Goal: Task Accomplishment & Management: Complete application form

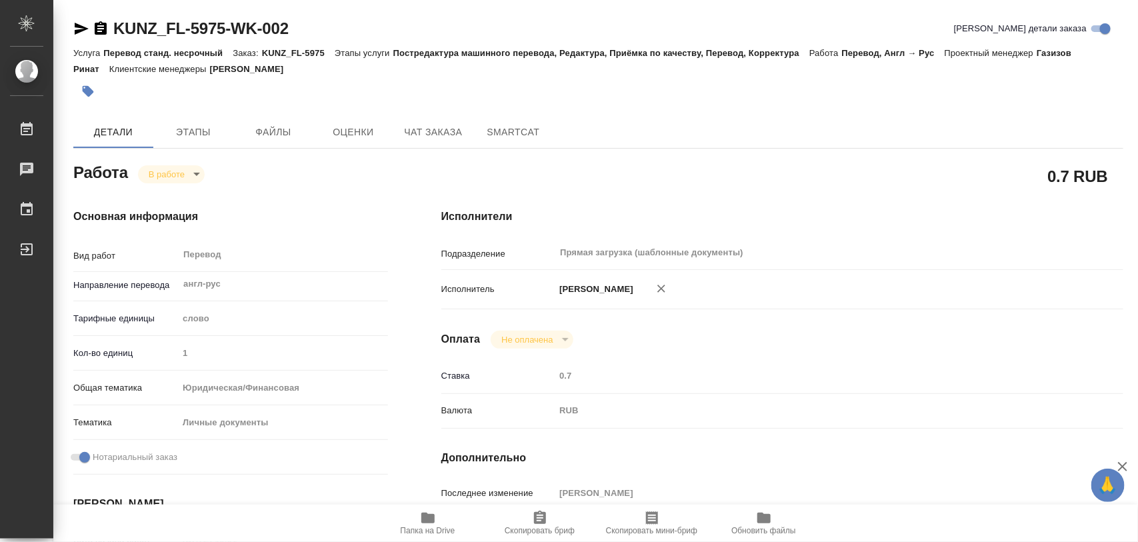
type textarea "x"
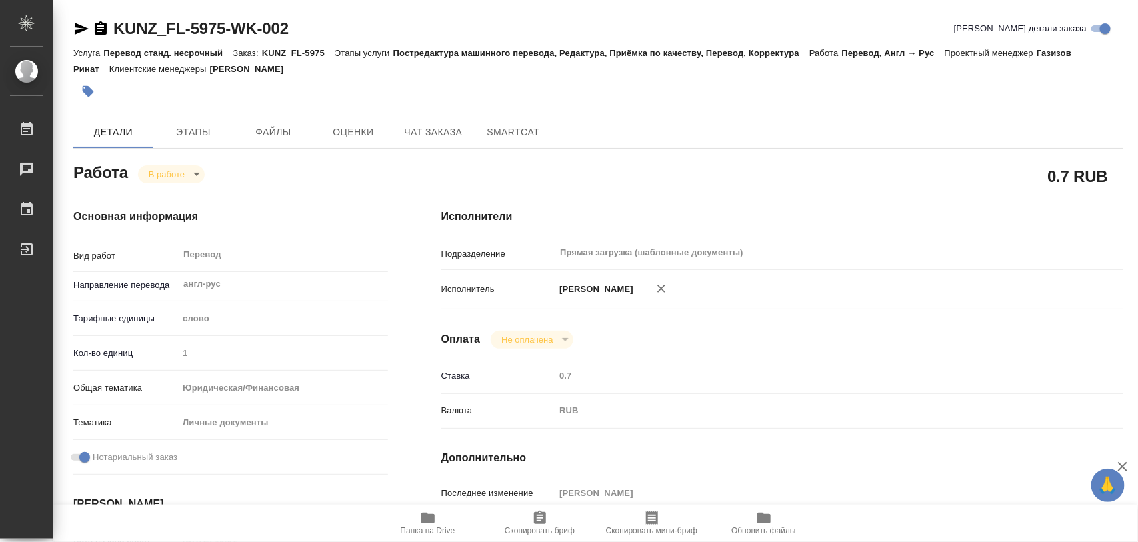
type textarea "x"
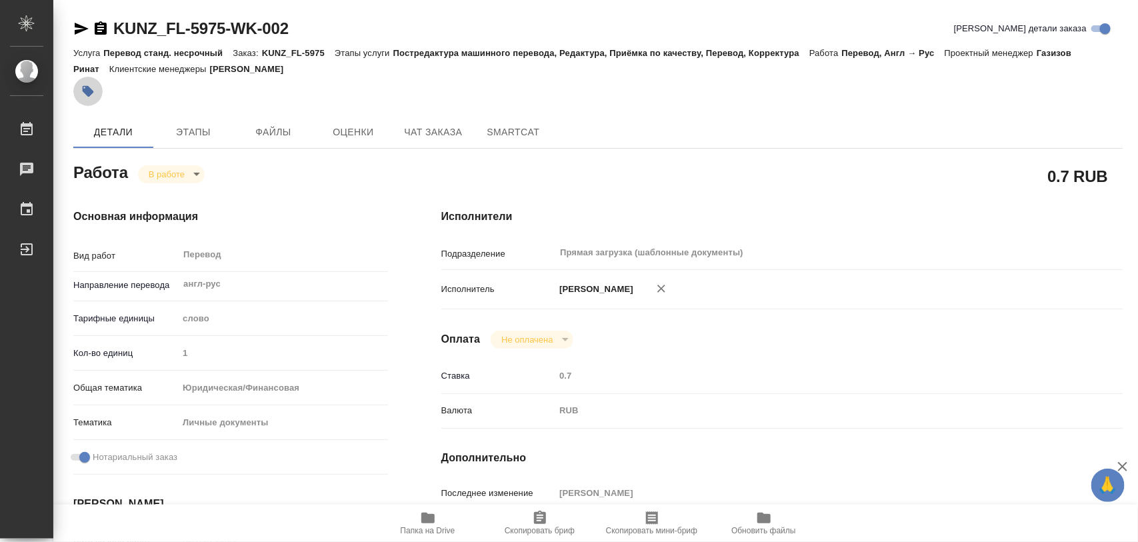
click at [87, 89] on icon "button" at bounding box center [88, 91] width 11 height 11
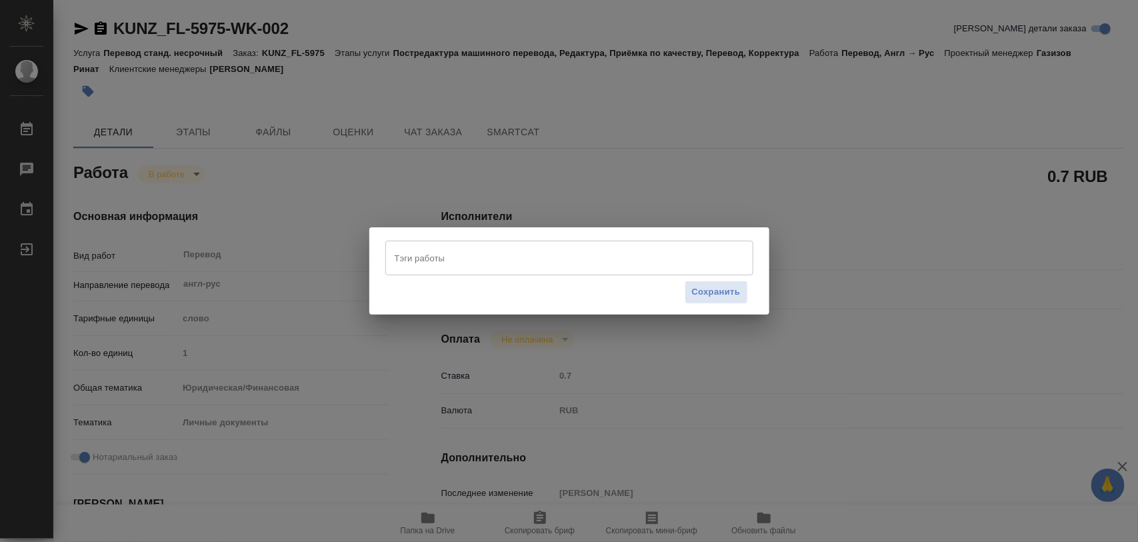
click at [574, 254] on input "Тэги работы" at bounding box center [556, 258] width 331 height 23
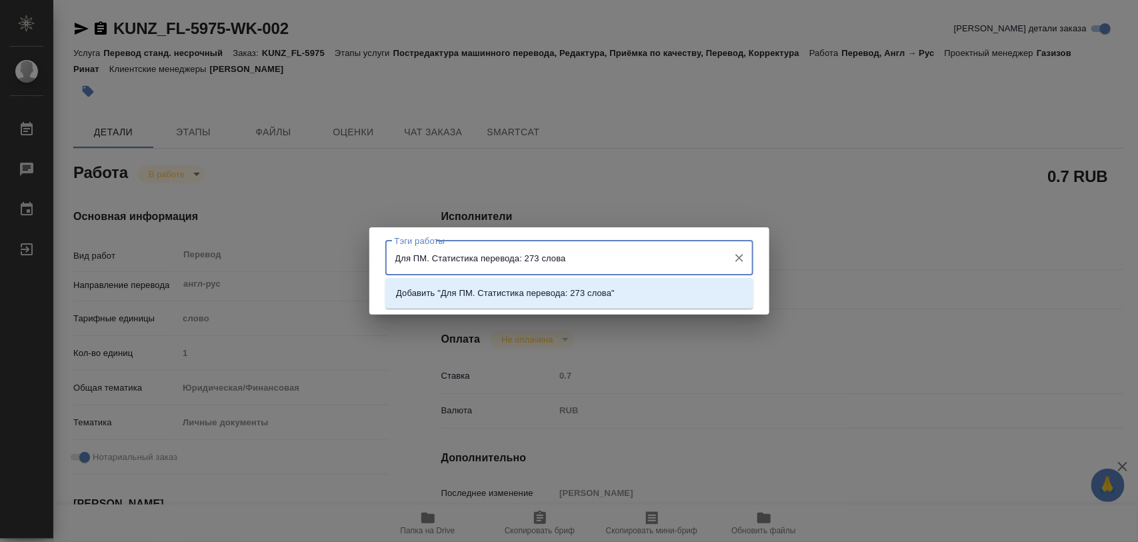
type input "Для ПМ. Статистика перевода: 273 слова."
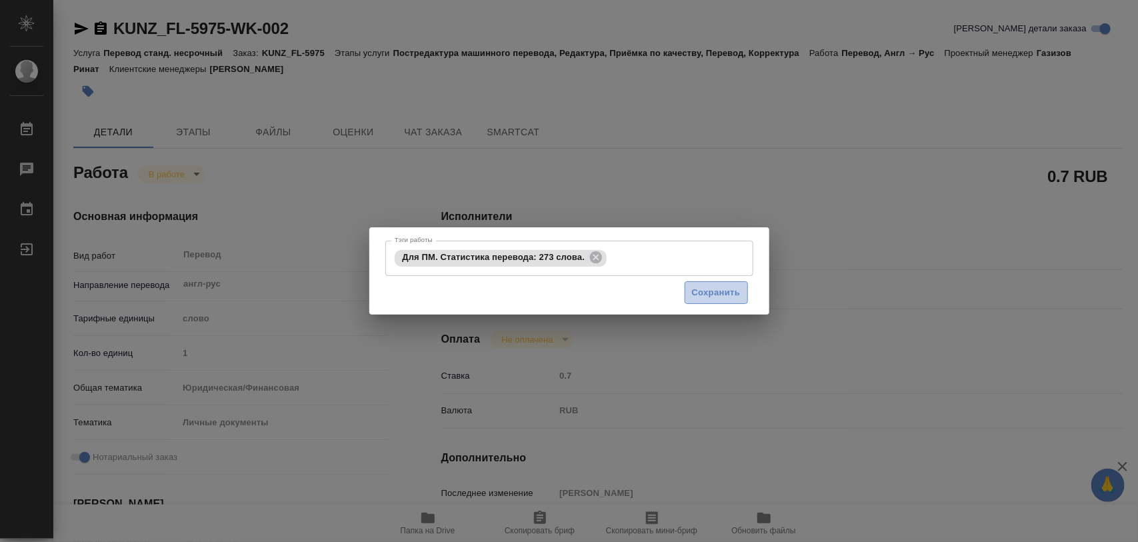
click at [722, 300] on span "Сохранить" at bounding box center [716, 292] width 49 height 15
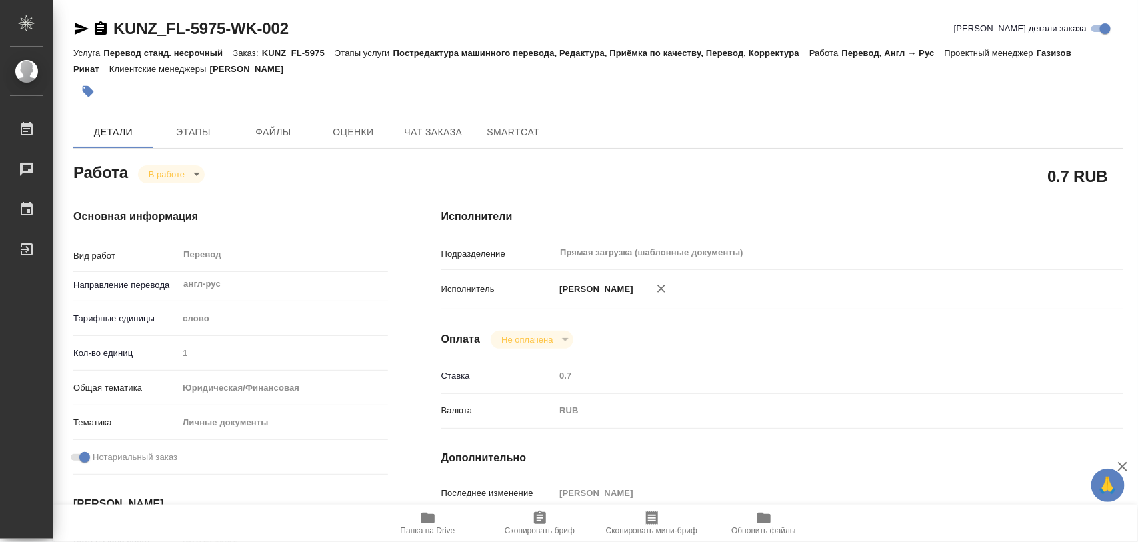
type input "inProgress"
type textarea "Перевод"
type textarea "x"
type input "англ-рус"
type input "5a8b1489cc6b4906c91bfd90"
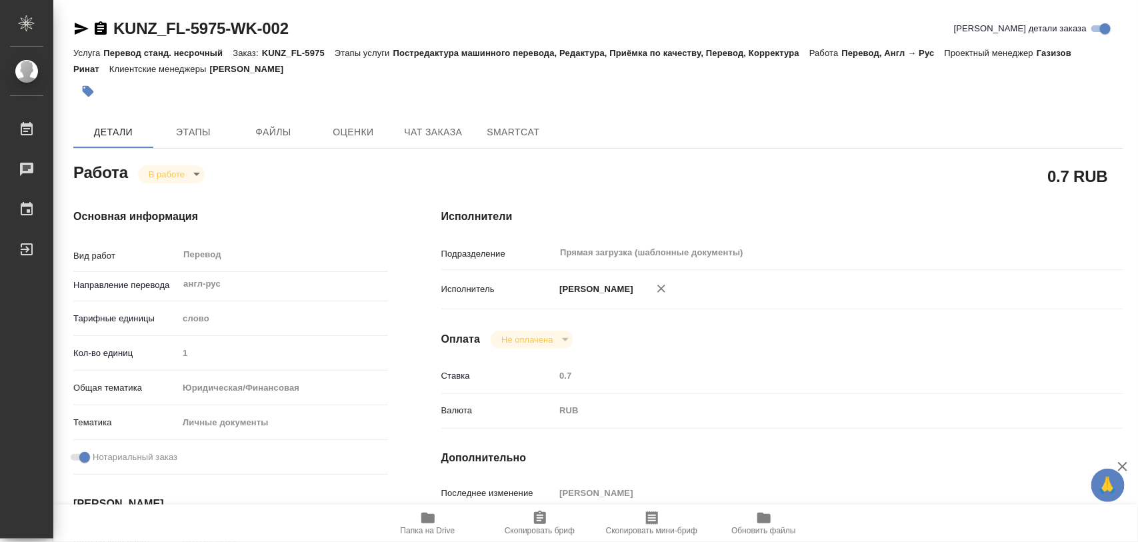
type input "1"
type input "yr-fn"
type input "5a8b8b956a9677013d343cfe"
checkbox input "true"
type input "26.09.2025 10:01"
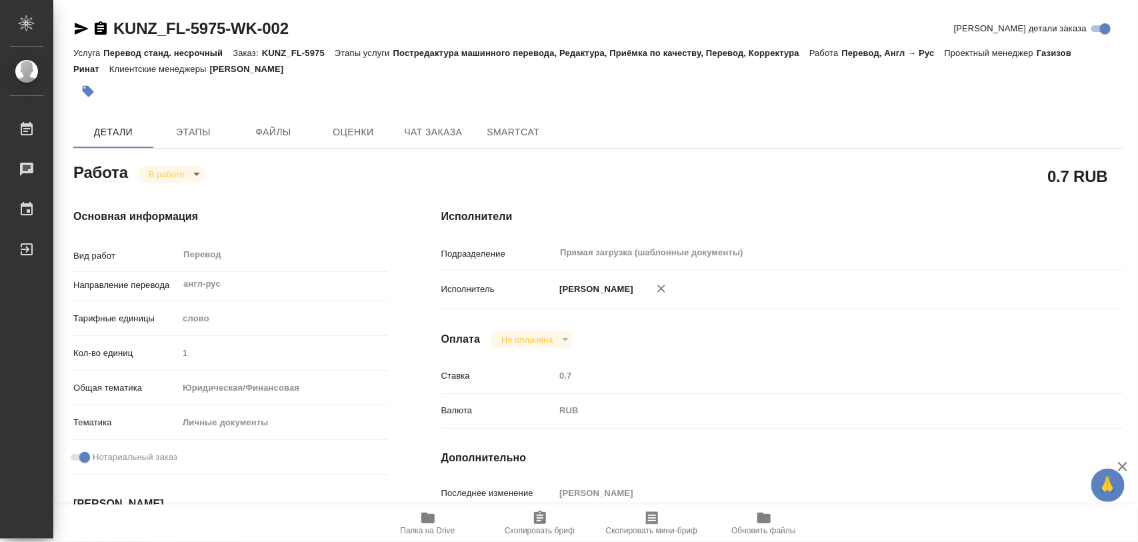
type input "26.09.2025 12:03"
type input "29.09.2025 13:00"
type input "29.09.2025 14:00"
type input "Прямая загрузка (шаблонные документы)"
type input "notPayed"
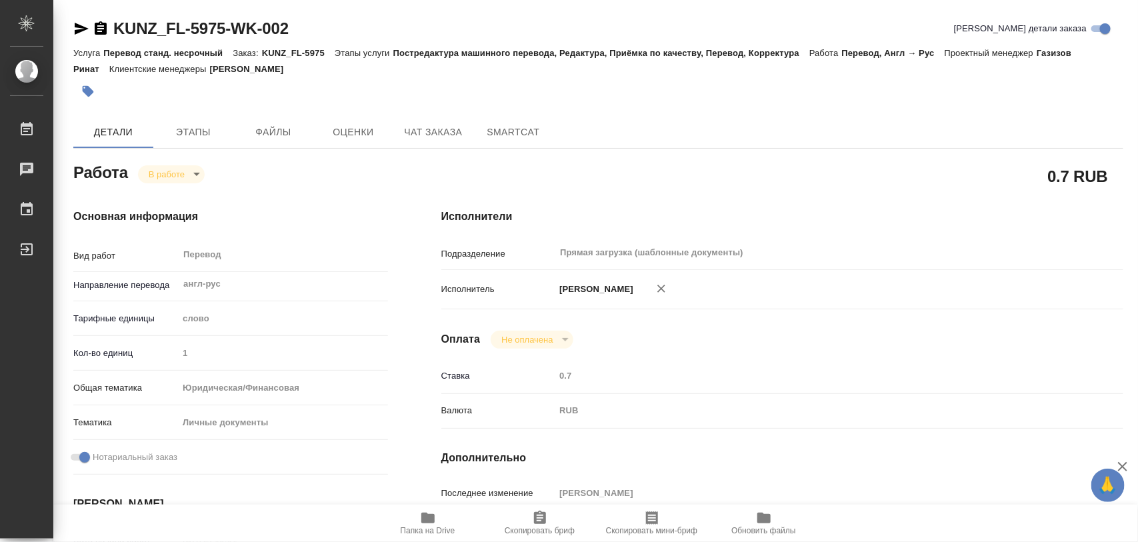
type input "0.7"
type input "RUB"
type input "[PERSON_NAME]"
type textarea "x"
type textarea "/Clients/FL_KUNZ/Orders/KUNZ_FL-5975/Translated/KUNZ_FL-5975-WK-002"
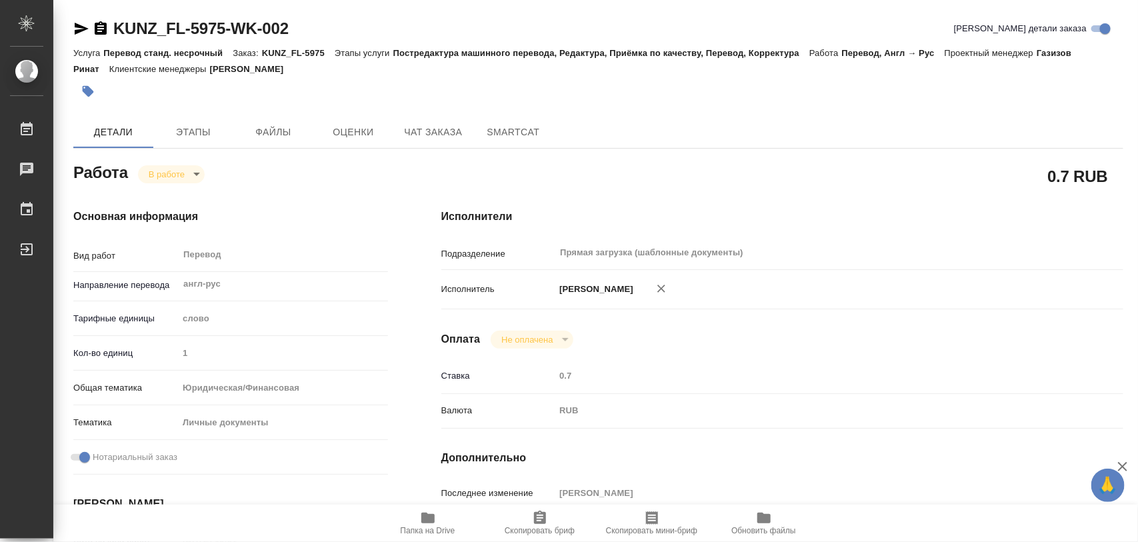
type textarea "x"
type input "KUNZ_FL-5975"
type input "Перевод станд. несрочный"
type input "Постредактура машинного перевода, Редактура, Приёмка по качеству, Перевод, Корр…"
type input "Веселова Юлия"
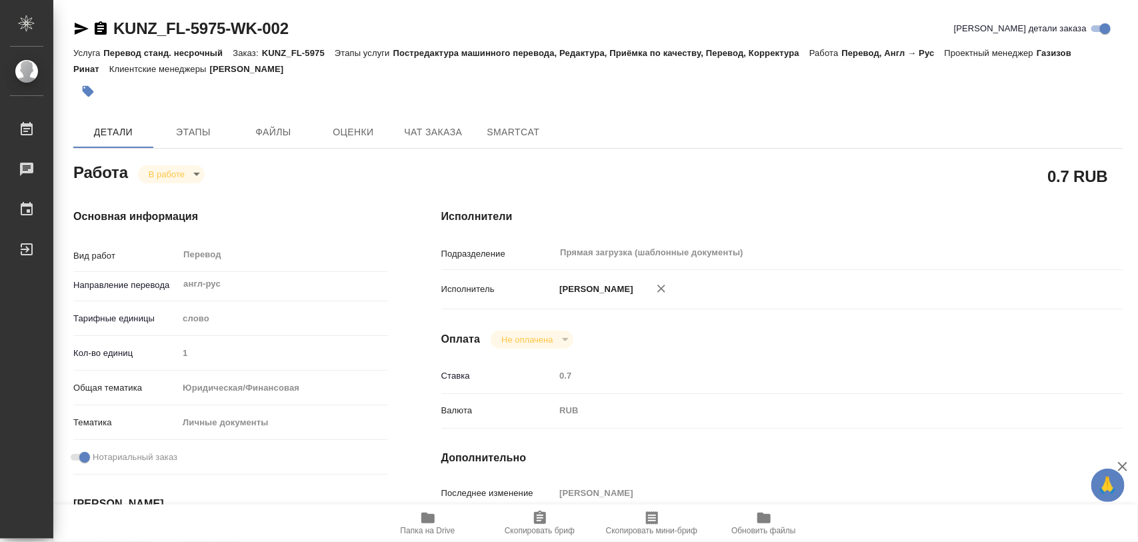
type input "Арсеньева Вера"
type input "/Clients/FL_KUNZ/Orders/KUNZ_FL-5975"
type textarea "x"
type textarea "СОБ канады с апостилем под нот"
type textarea "x"
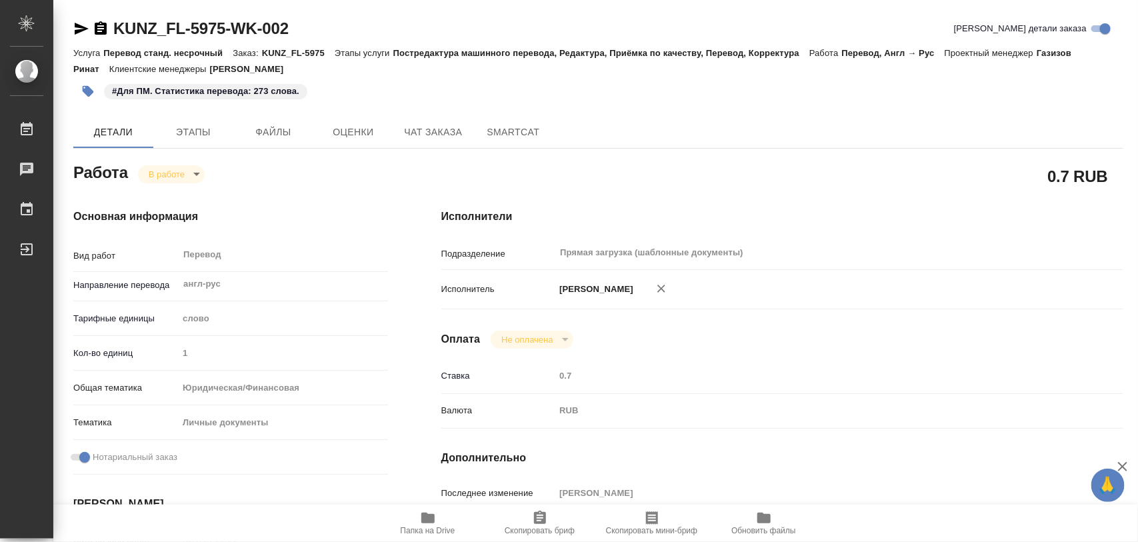
type textarea "x"
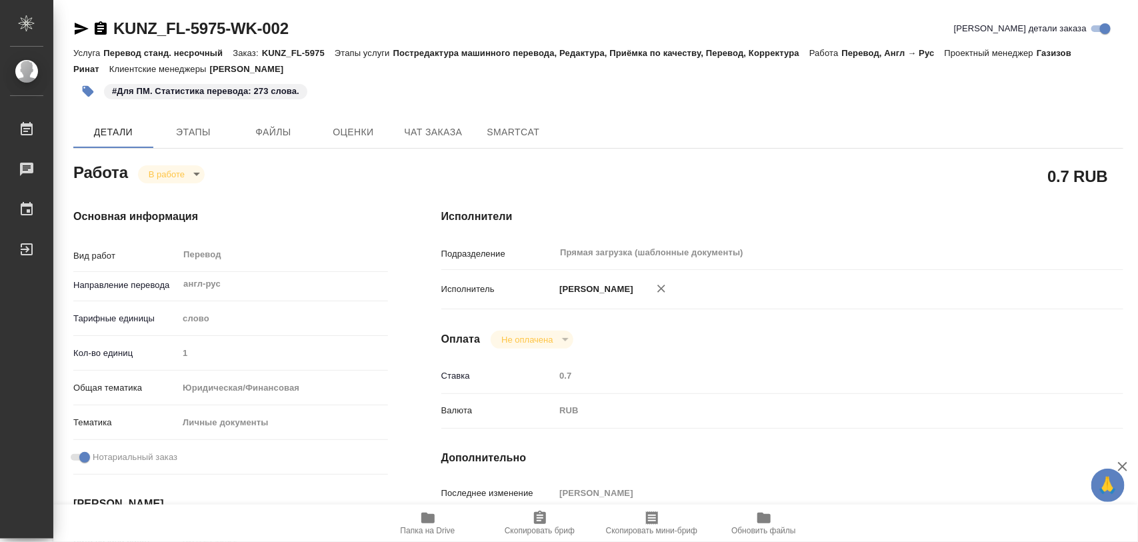
type textarea "x"
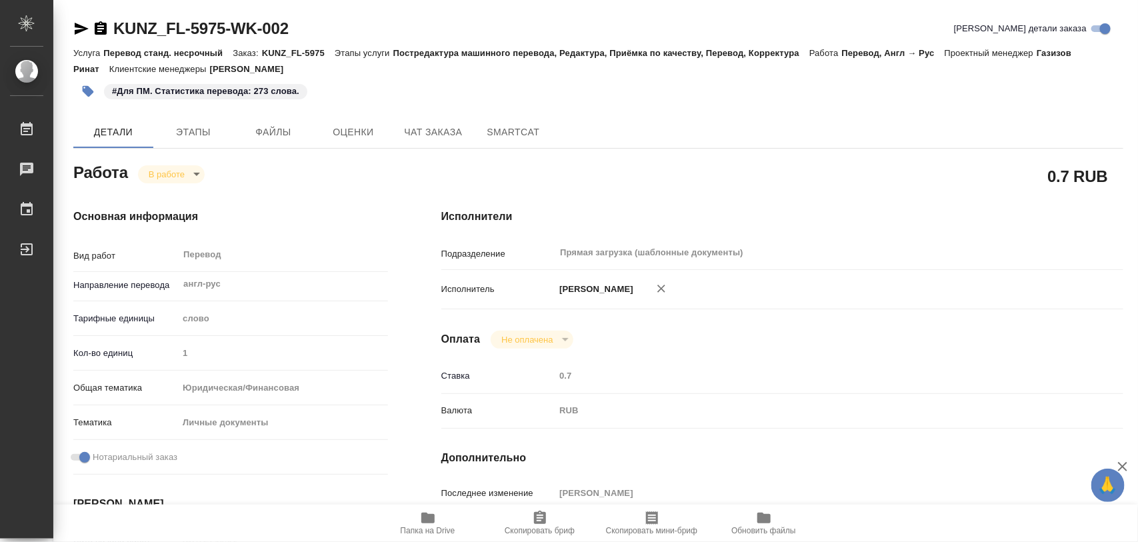
type textarea "x"
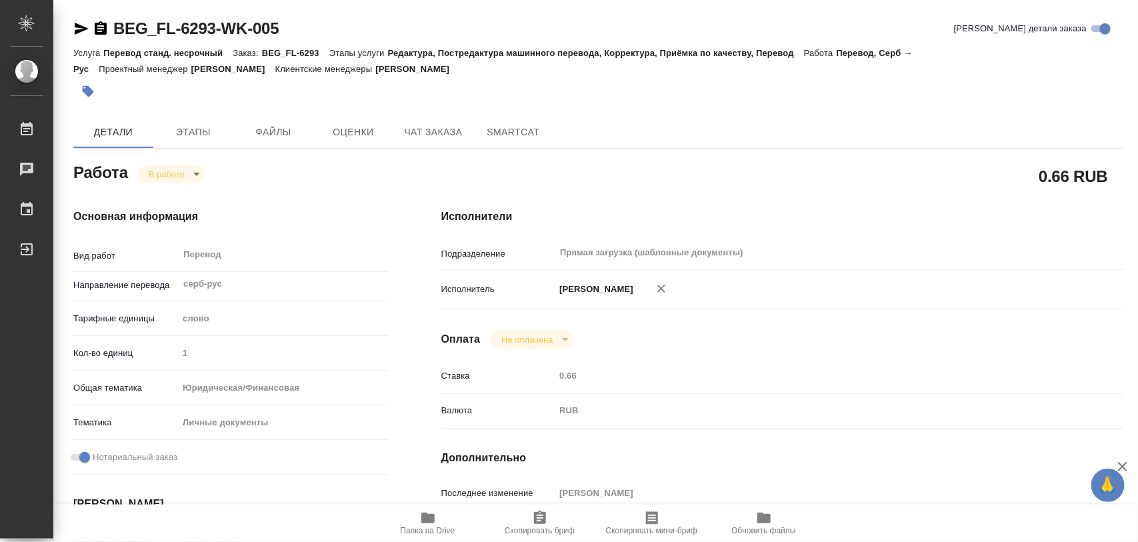
type textarea "x"
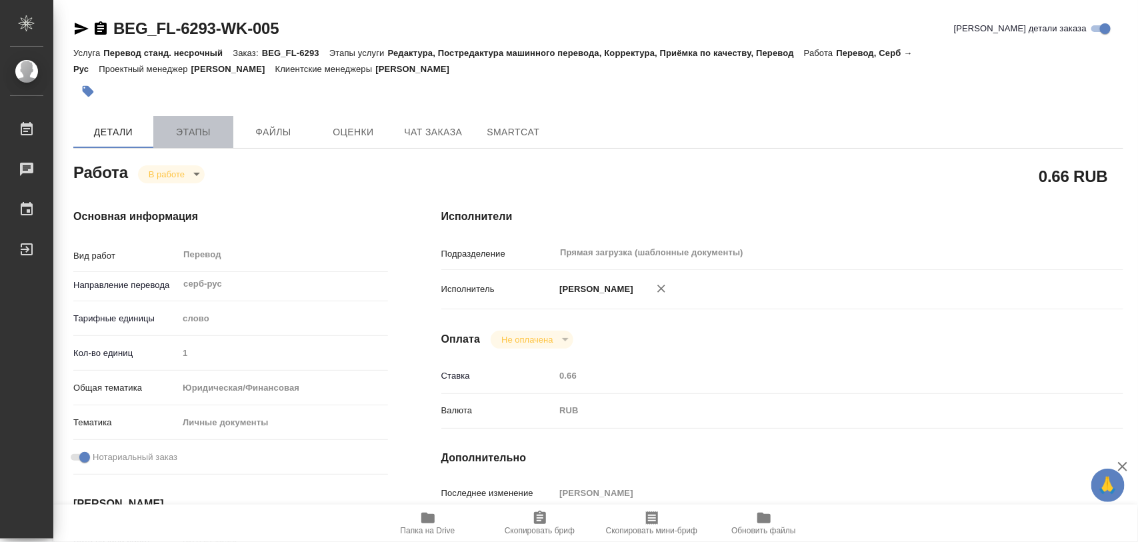
click at [191, 131] on span "Этапы" at bounding box center [193, 132] width 64 height 17
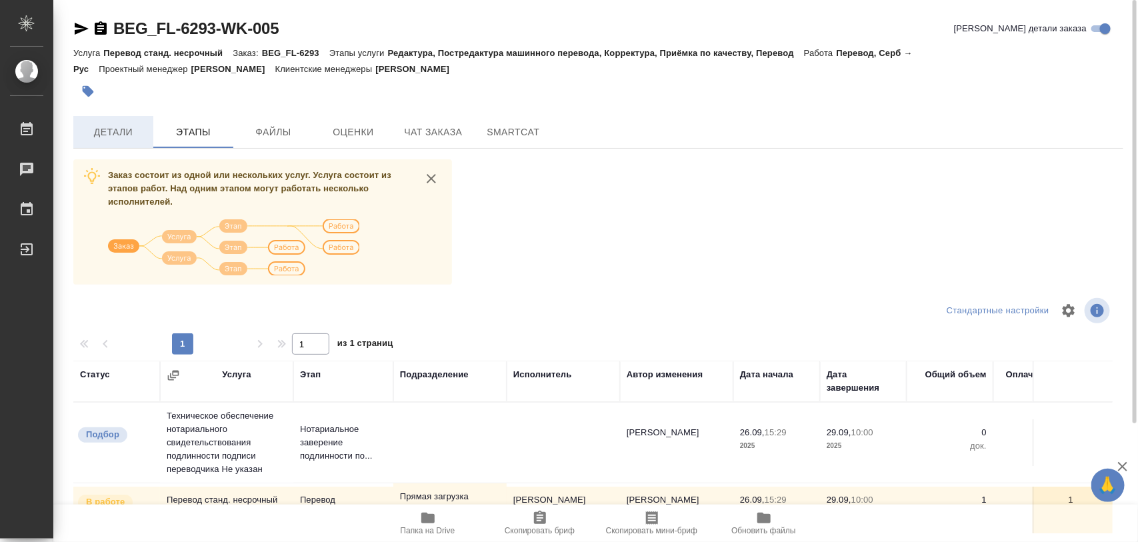
click at [127, 131] on span "Детали" at bounding box center [113, 132] width 64 height 17
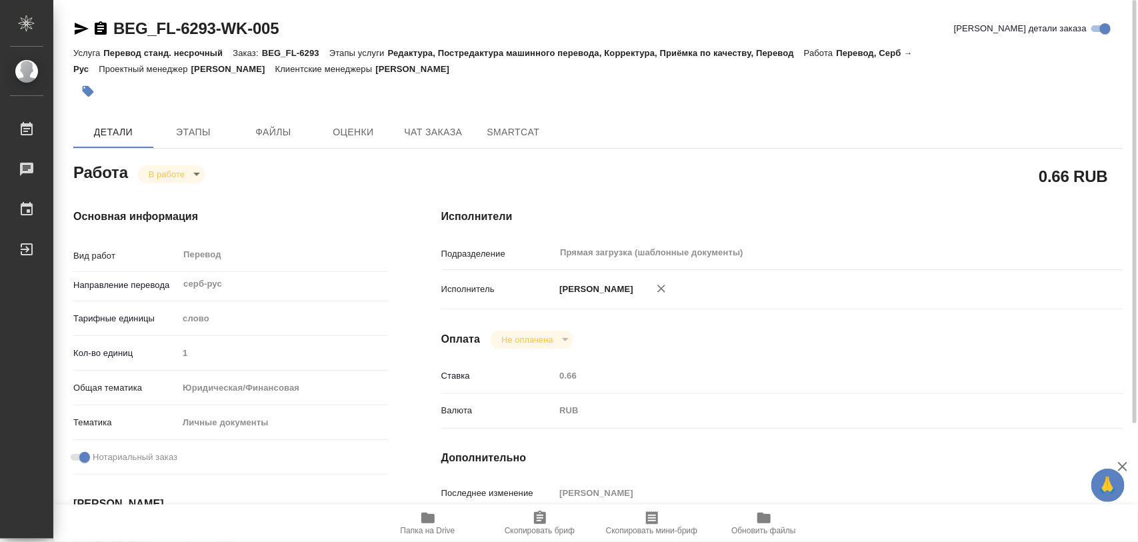
type textarea "x"
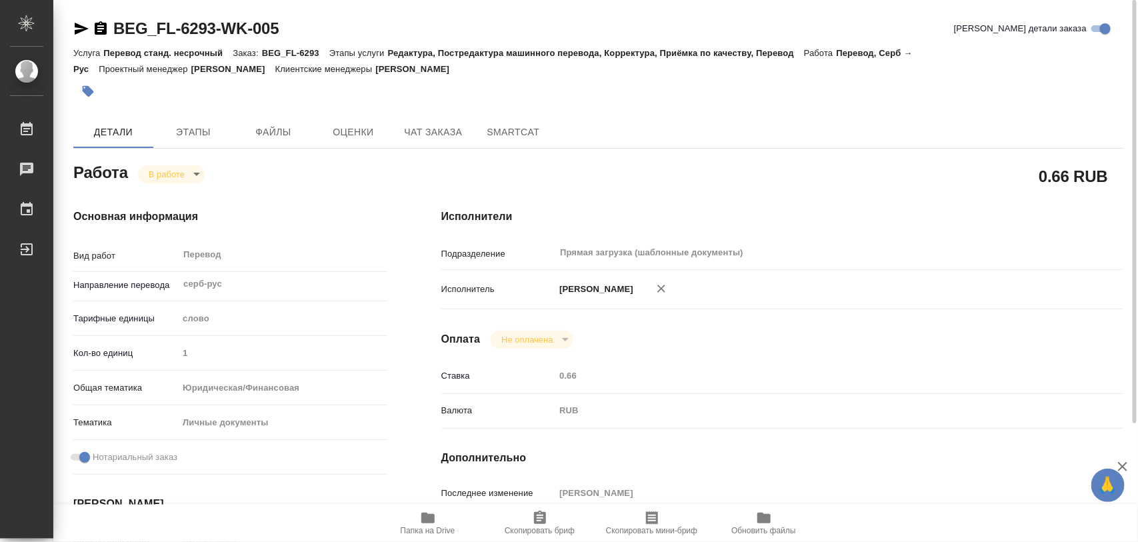
type textarea "x"
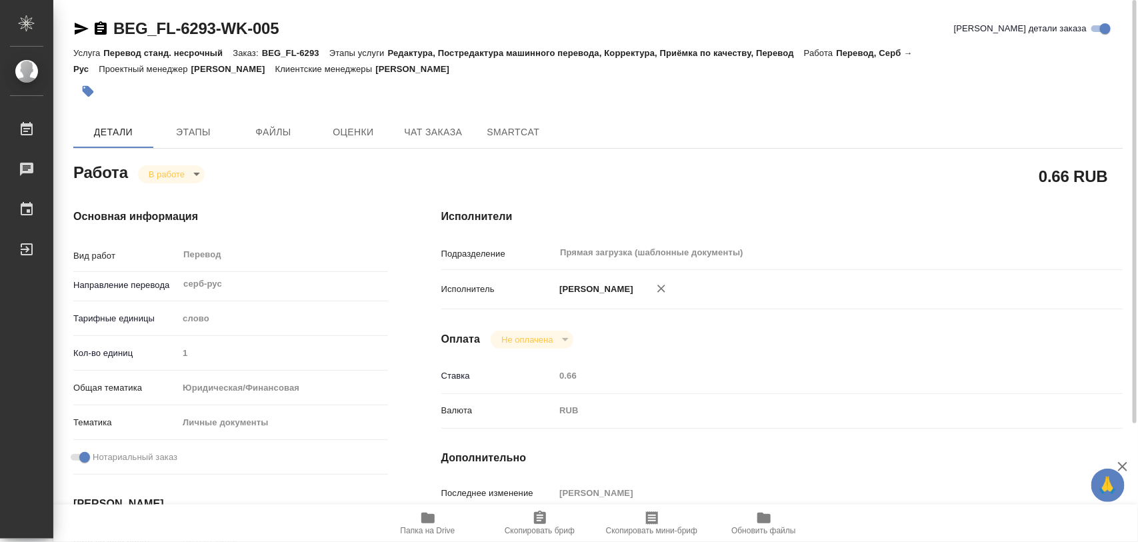
type textarea "x"
